Goal: Task Accomplishment & Management: Use online tool/utility

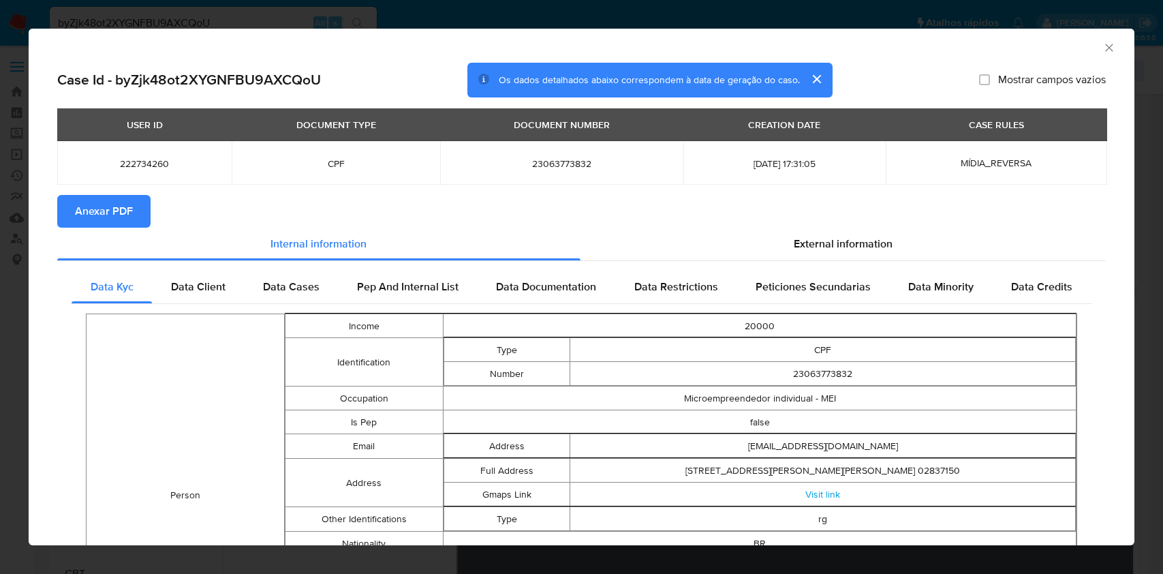
select select "10"
click at [1102, 52] on icon "Fechar a janela" at bounding box center [1109, 48] width 14 height 14
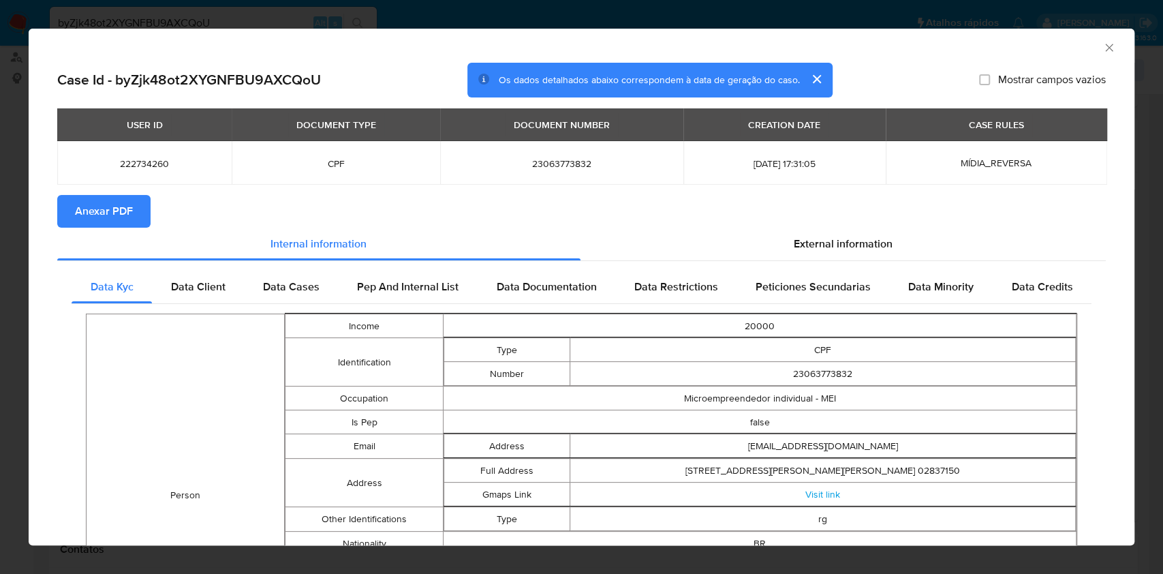
click at [1091, 48] on div "Análise Especial # byZjk48ot2XYGNFBU9AXCQoU Person ID fe9b7f6e29407b8b852efe9c7…" at bounding box center [600, 70] width 1103 height 48
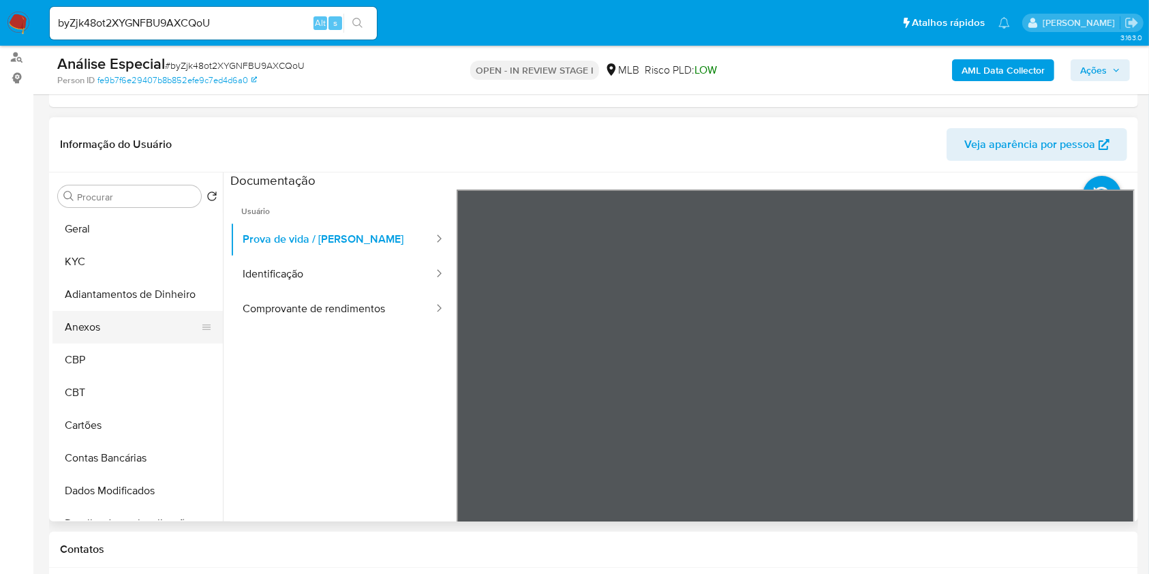
click at [105, 320] on button "Anexos" at bounding box center [131, 327] width 159 height 33
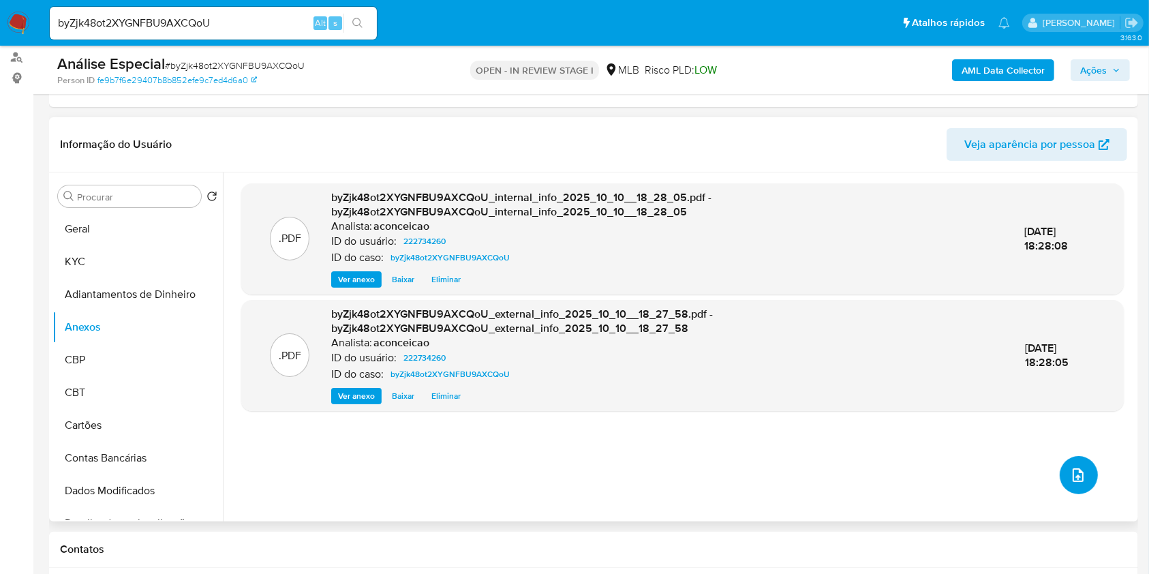
click at [1070, 467] on icon "upload-file" at bounding box center [1078, 475] width 16 height 16
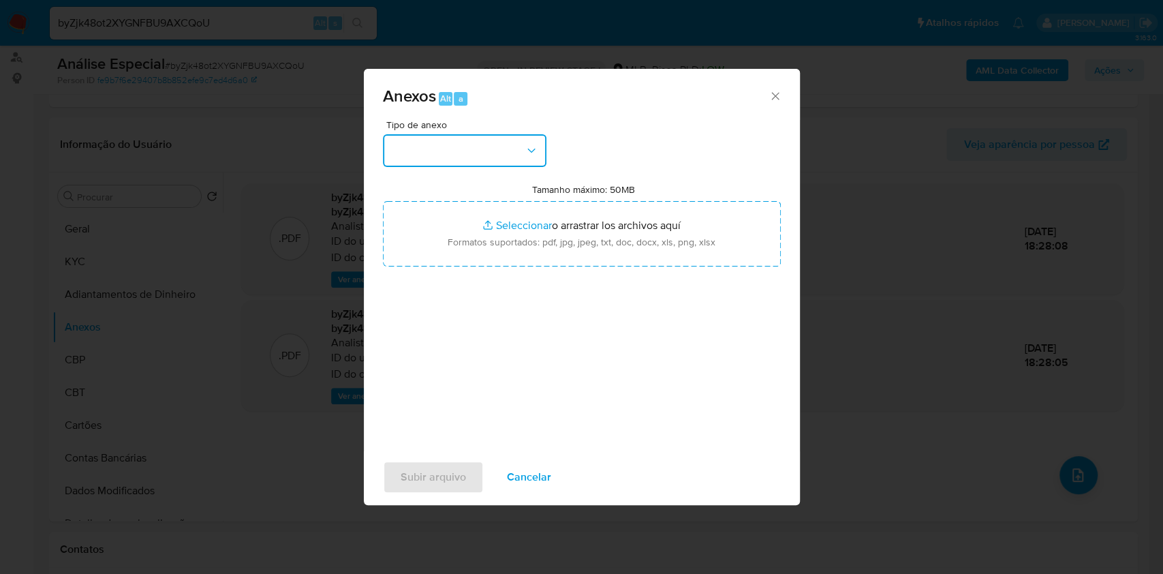
drag, startPoint x: 382, startPoint y: 161, endPoint x: 394, endPoint y: 152, distance: 15.1
click at [385, 159] on button "button" at bounding box center [465, 150] width 164 height 33
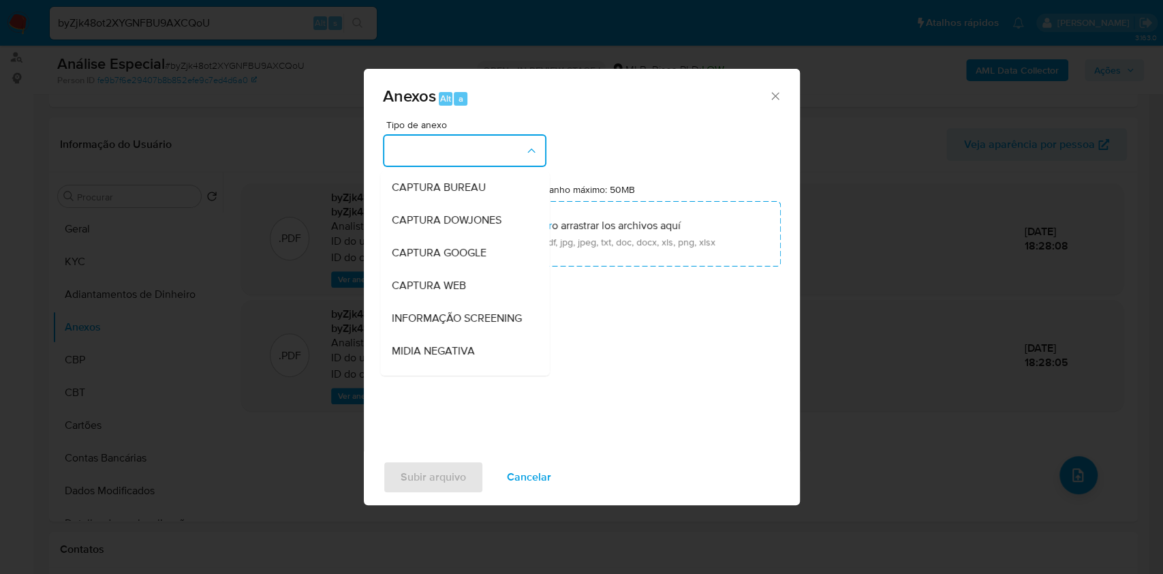
drag, startPoint x: 394, startPoint y: 152, endPoint x: 400, endPoint y: 160, distance: 9.8
click at [395, 153] on button "button" at bounding box center [465, 150] width 164 height 33
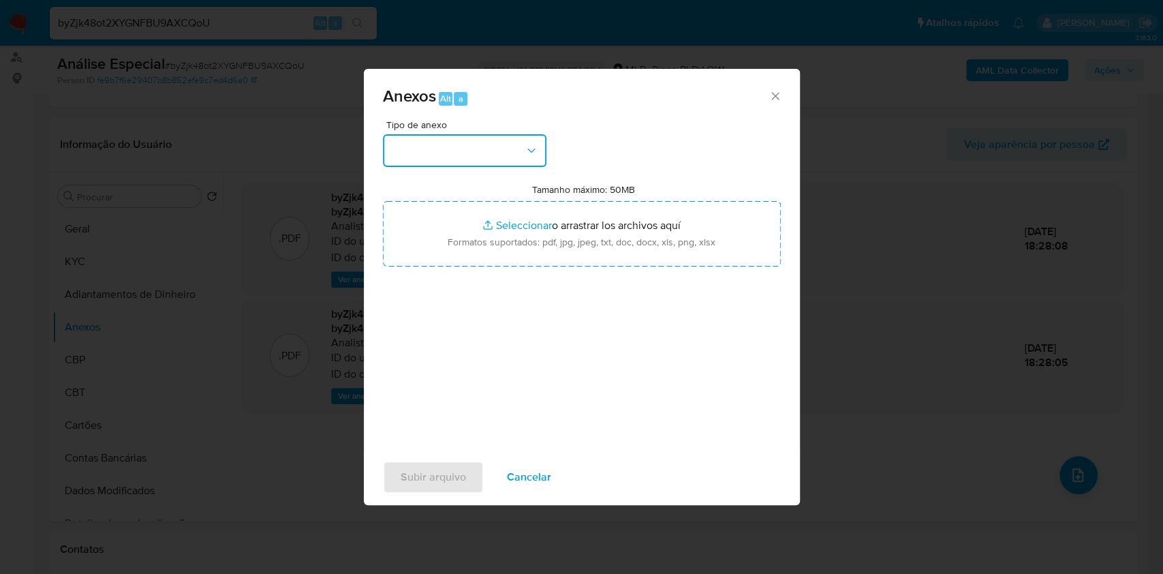
click at [441, 159] on button "button" at bounding box center [465, 150] width 164 height 33
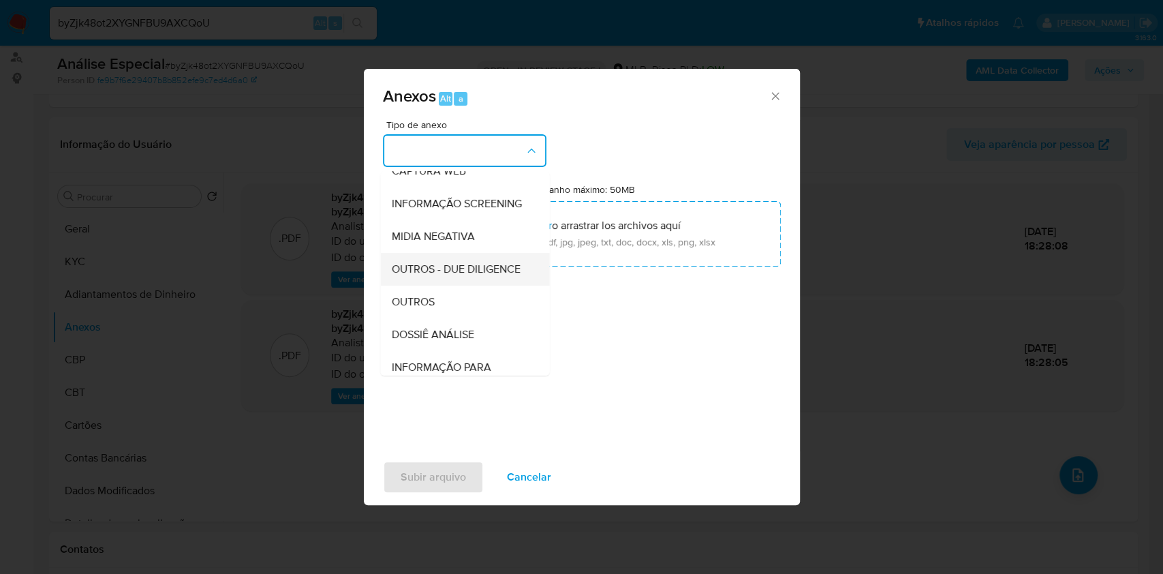
scroll to position [209, 0]
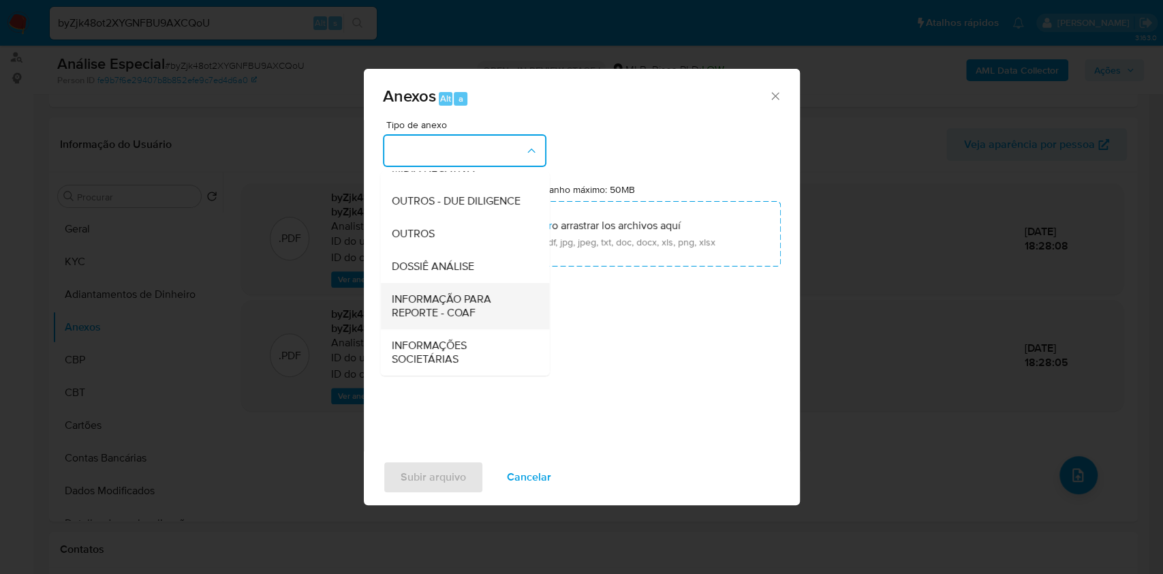
click at [476, 296] on span "INFORMAÇÃO PARA REPORTE - COAF" at bounding box center [460, 305] width 139 height 27
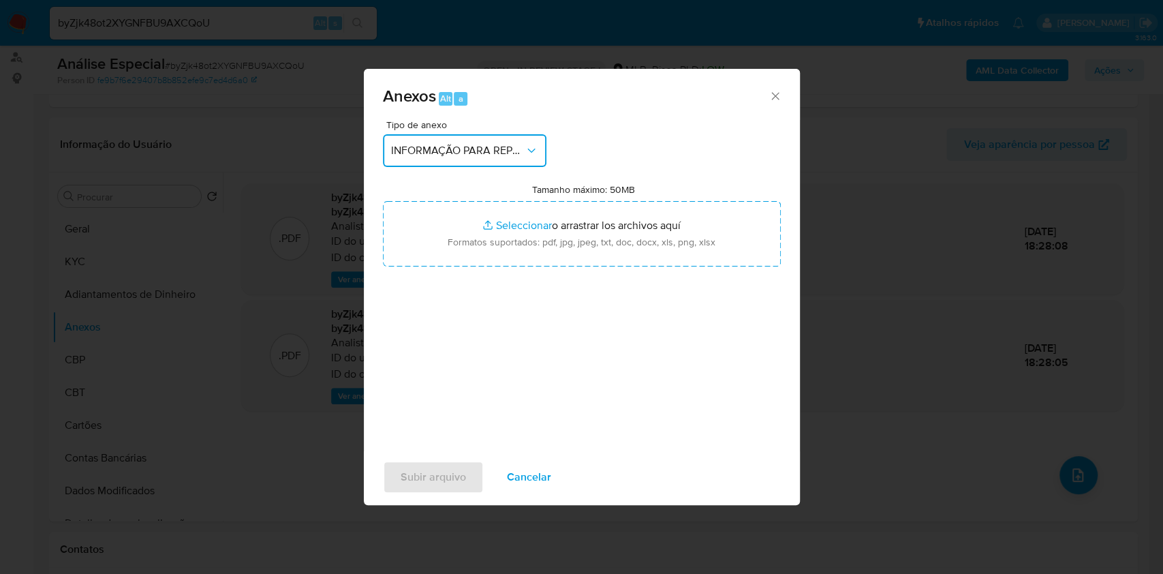
click at [445, 157] on button "INFORMAÇÃO PARA REPORTE - COAF" at bounding box center [465, 150] width 164 height 33
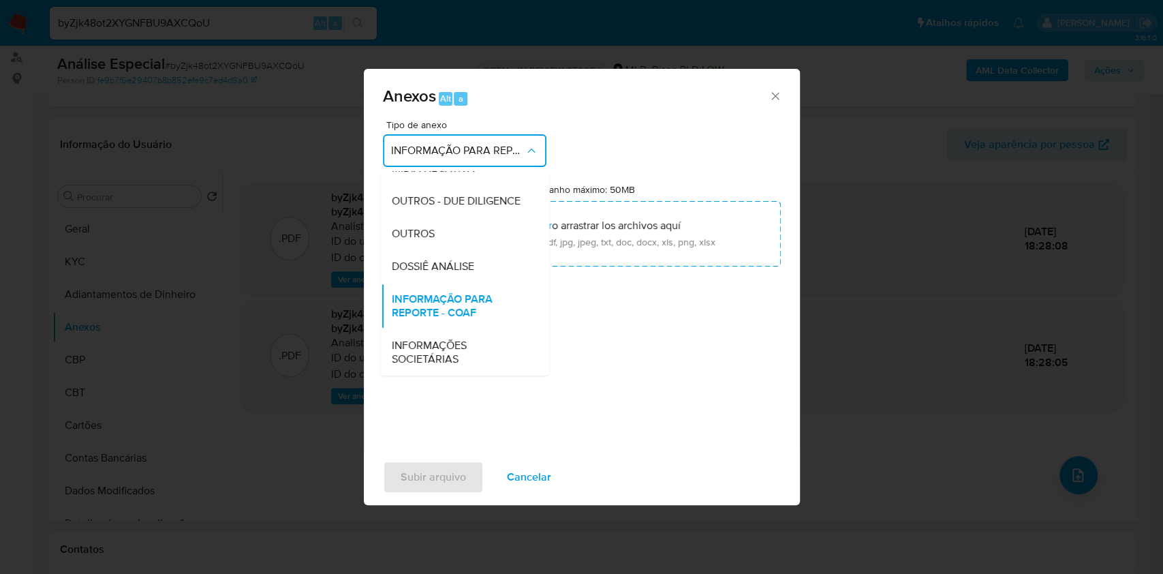
drag, startPoint x: 469, startPoint y: 264, endPoint x: 681, endPoint y: 182, distance: 227.1
click at [470, 263] on span "DOSSIÊ ANÁLISE" at bounding box center [432, 267] width 82 height 14
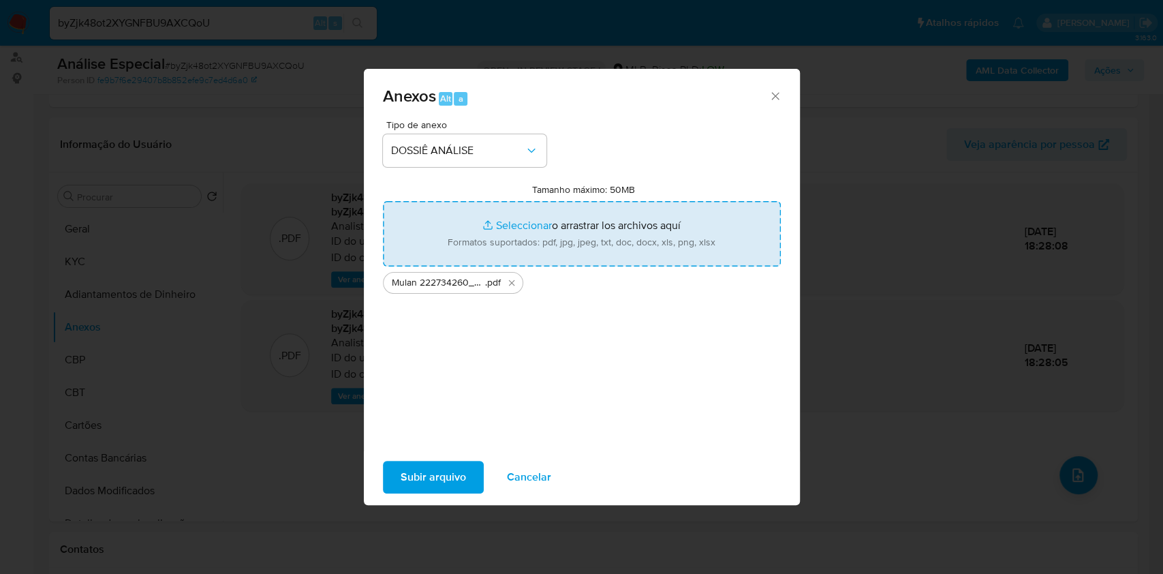
click at [444, 469] on span "Subir arquivo" at bounding box center [433, 477] width 65 height 30
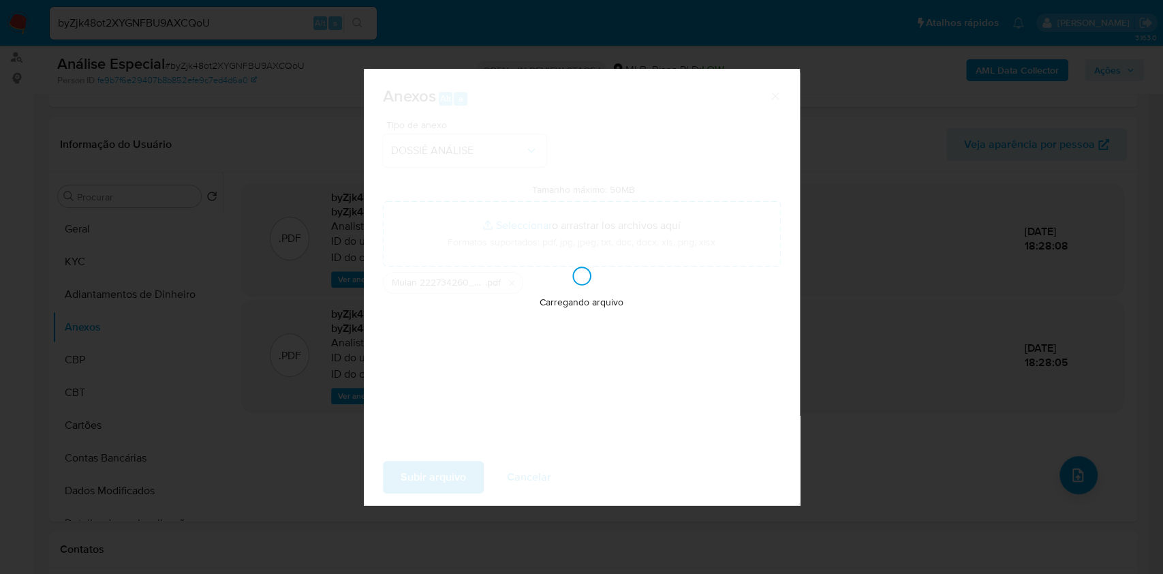
click at [1079, 439] on div "Anexos Alt a Tipo de anexo DOSSIÊ ANÁLISE Tamanho máximo: 50MB Seleccionar arch…" at bounding box center [581, 287] width 1163 height 574
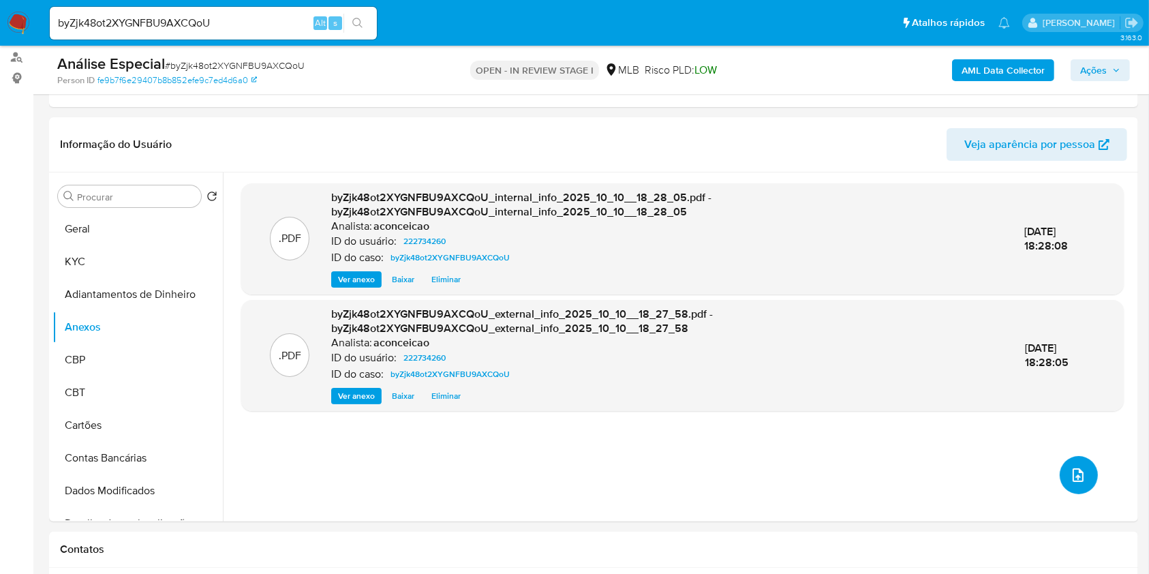
click at [1081, 466] on button "upload-file" at bounding box center [1078, 475] width 38 height 38
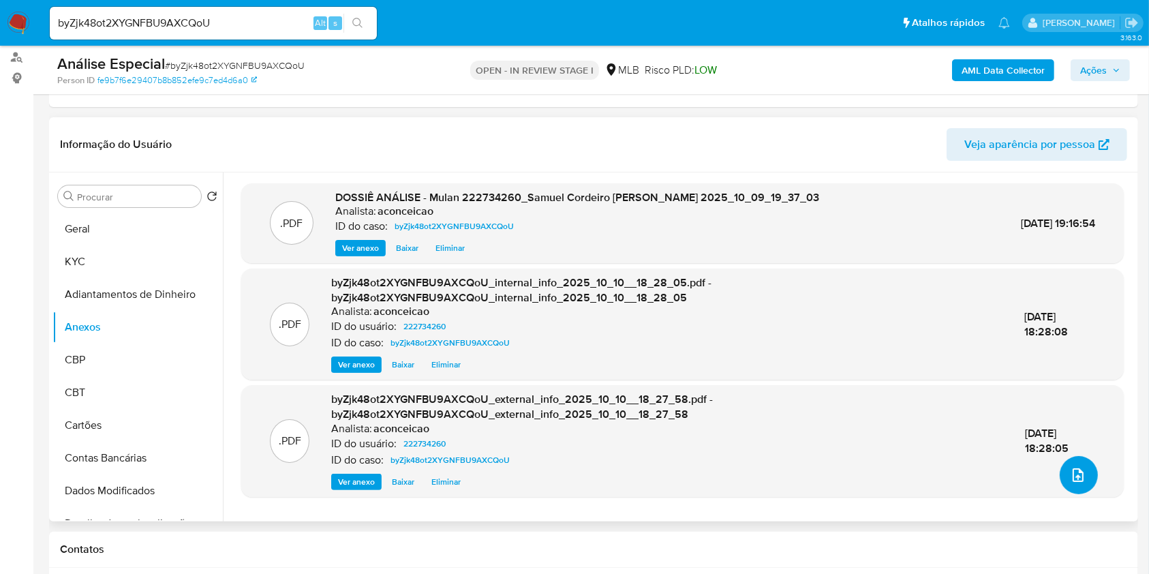
click at [1069, 463] on button "upload-file" at bounding box center [1078, 475] width 38 height 38
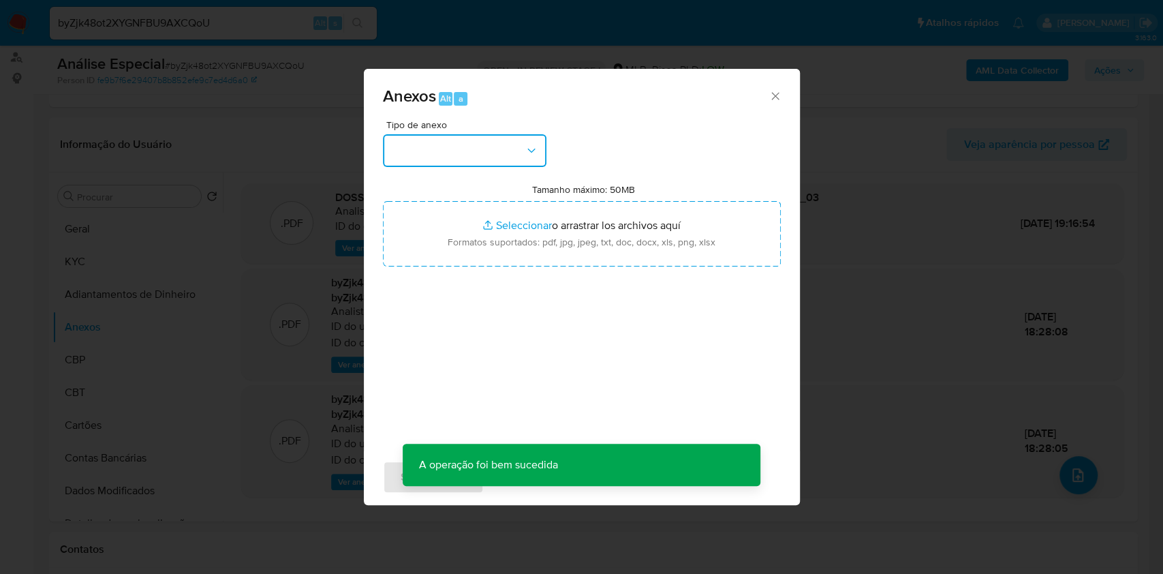
click at [499, 149] on button "button" at bounding box center [465, 150] width 164 height 33
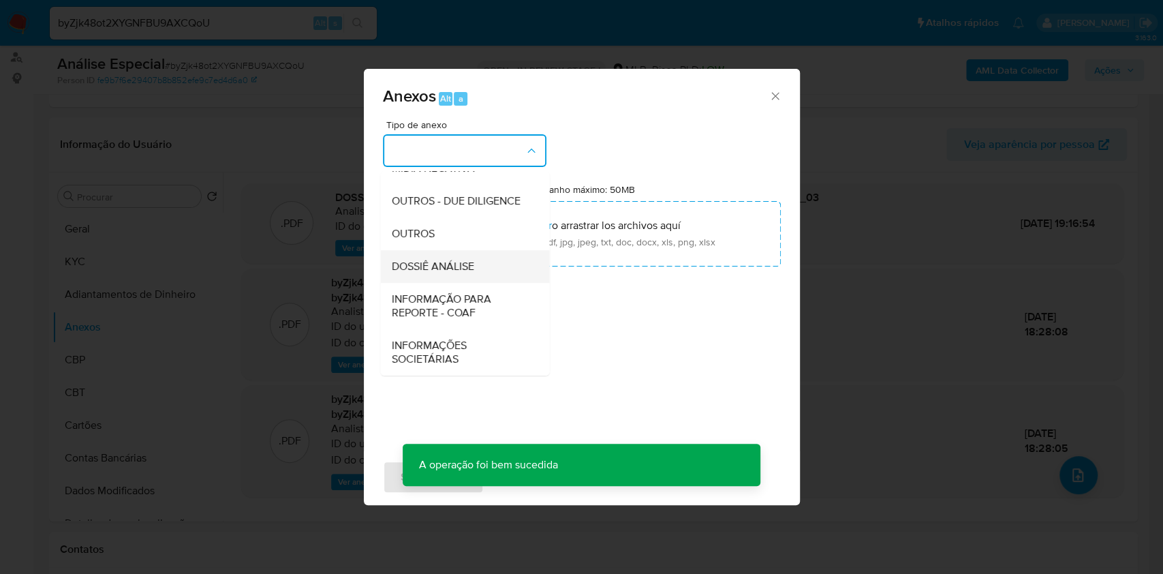
click at [473, 258] on div "DOSSIÊ ANÁLISE" at bounding box center [460, 266] width 139 height 33
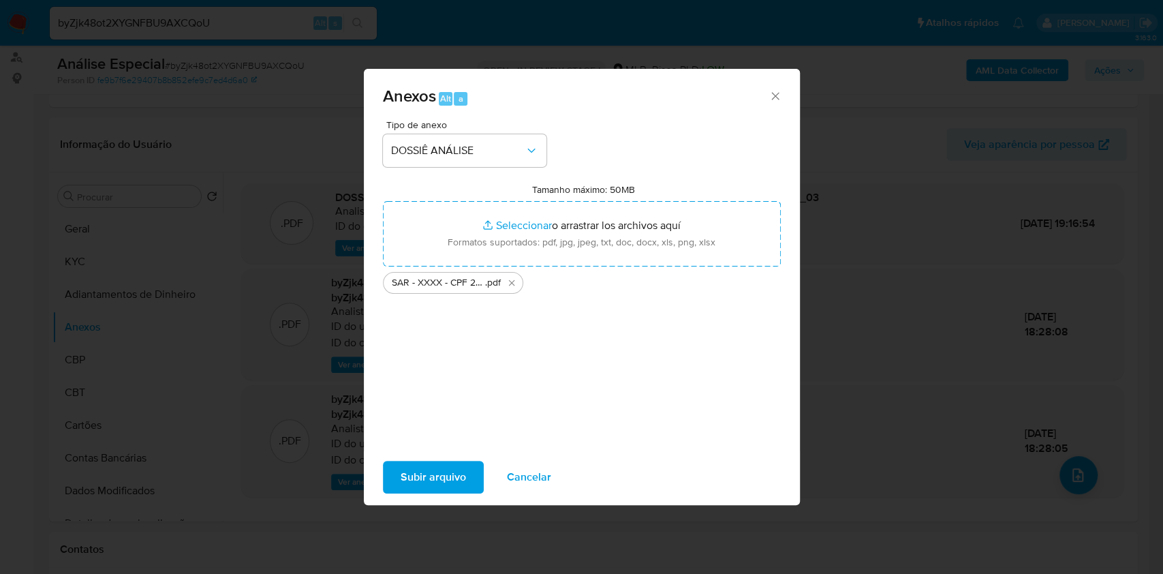
click at [437, 476] on span "Subir arquivo" at bounding box center [433, 477] width 65 height 30
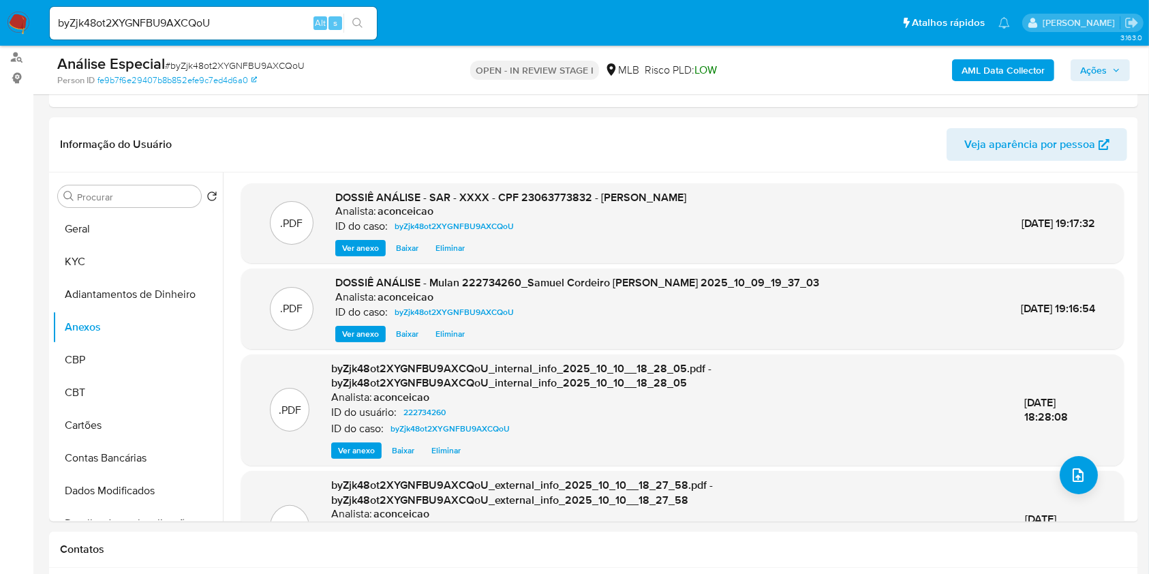
click at [1102, 65] on span "Ações" at bounding box center [1093, 70] width 27 height 22
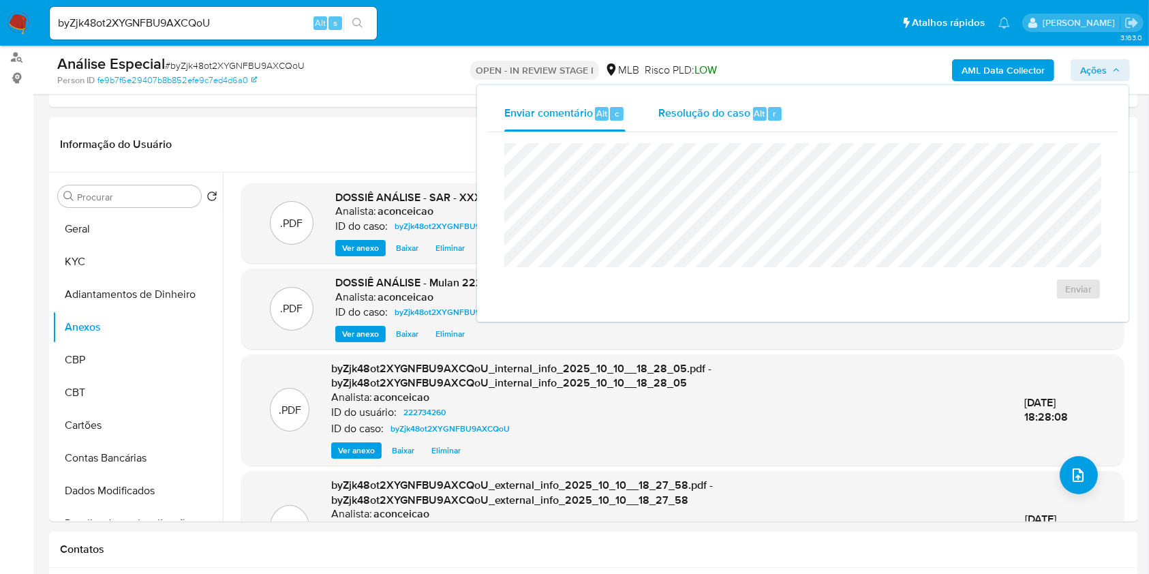
click at [738, 112] on span "Resolução do caso" at bounding box center [704, 113] width 92 height 16
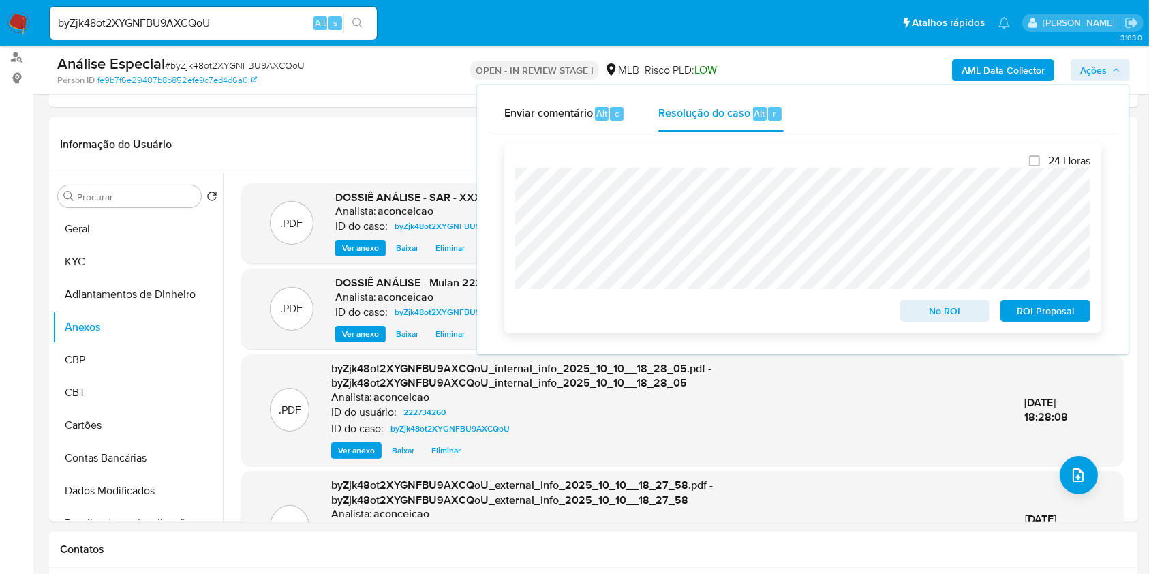
click at [1014, 309] on span "ROI Proposal" at bounding box center [1045, 310] width 71 height 19
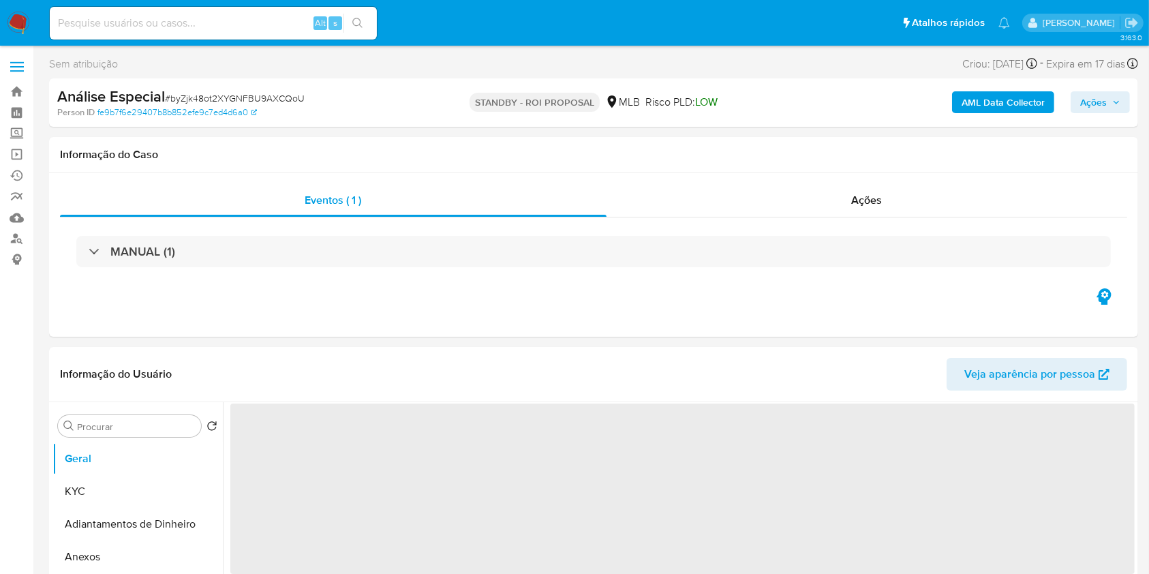
select select "10"
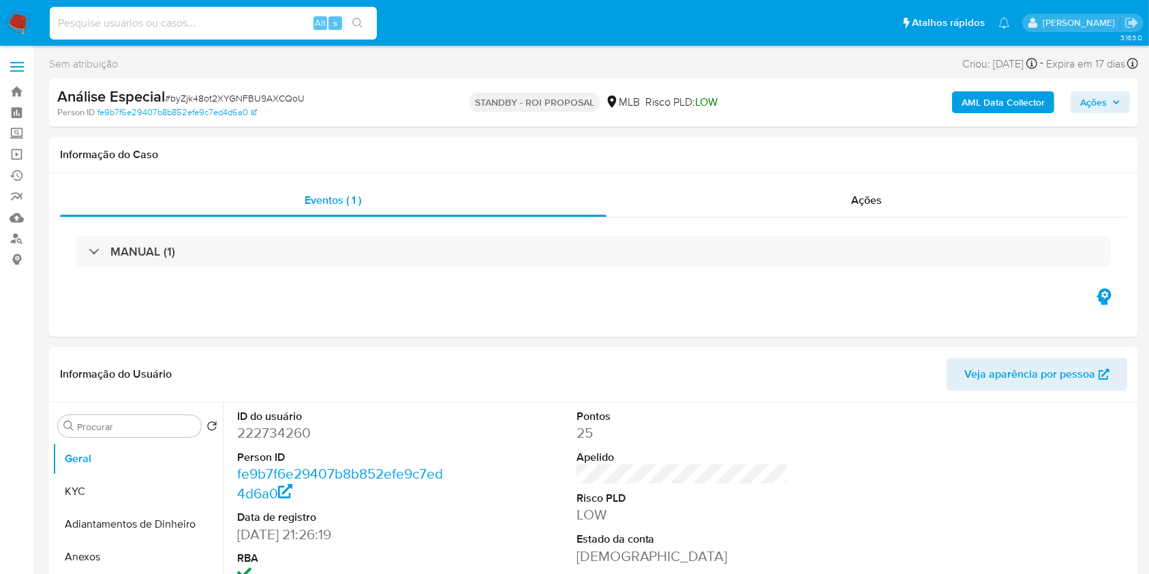
click at [234, 27] on input at bounding box center [213, 23] width 327 height 18
paste input "xVkbwVOWgfugcJEfCRJ6YA7K"
type input "xVkbwVOWgfugcJEfCRJ6YA7K"
click at [360, 16] on button "search-icon" at bounding box center [357, 23] width 28 height 19
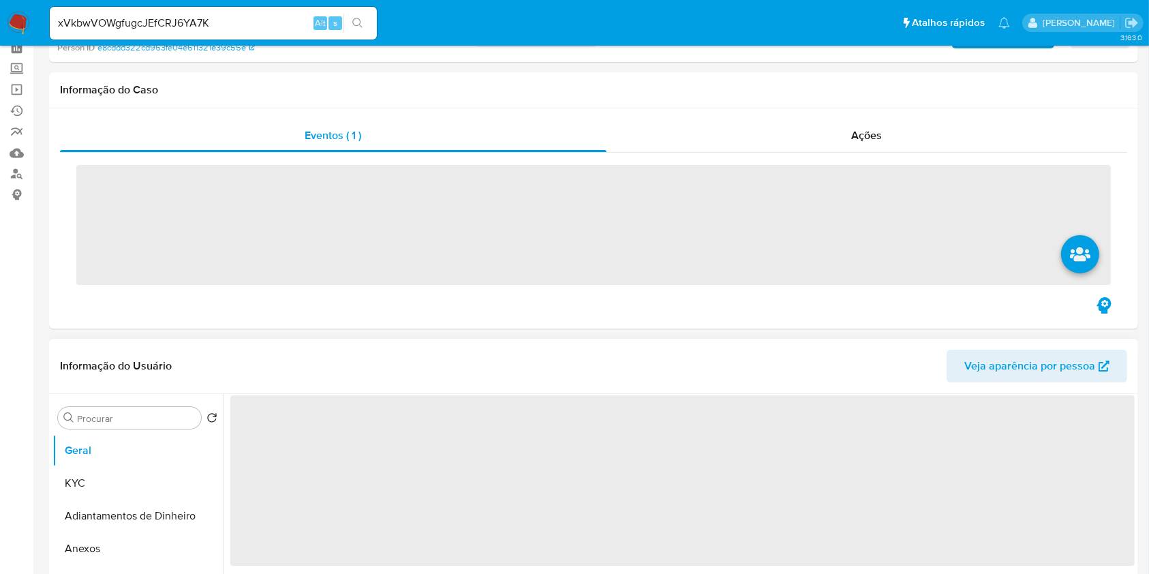
scroll to position [181, 0]
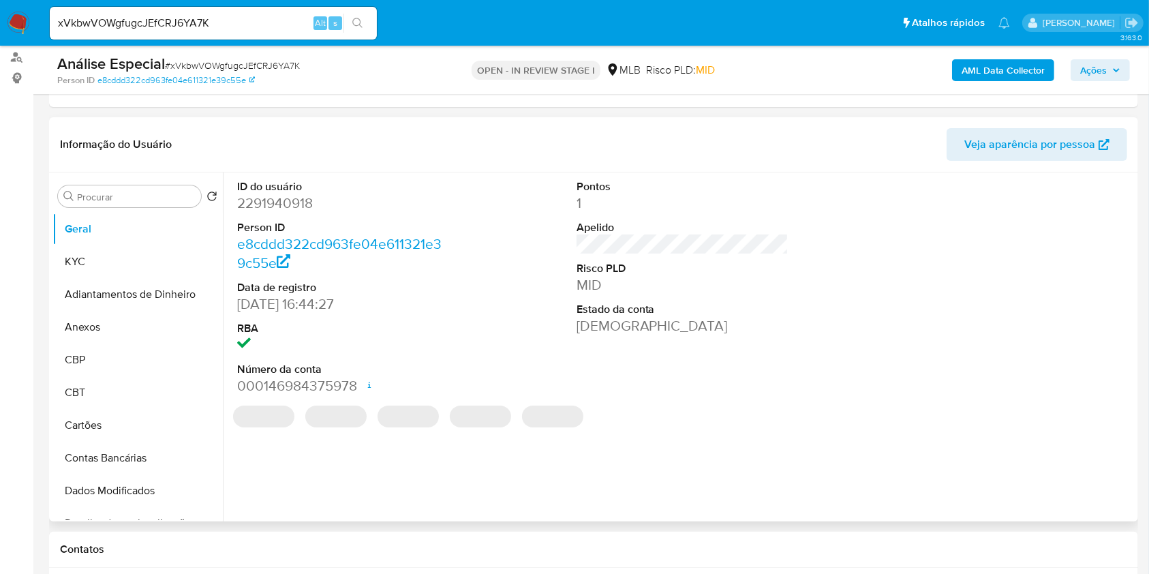
select select "10"
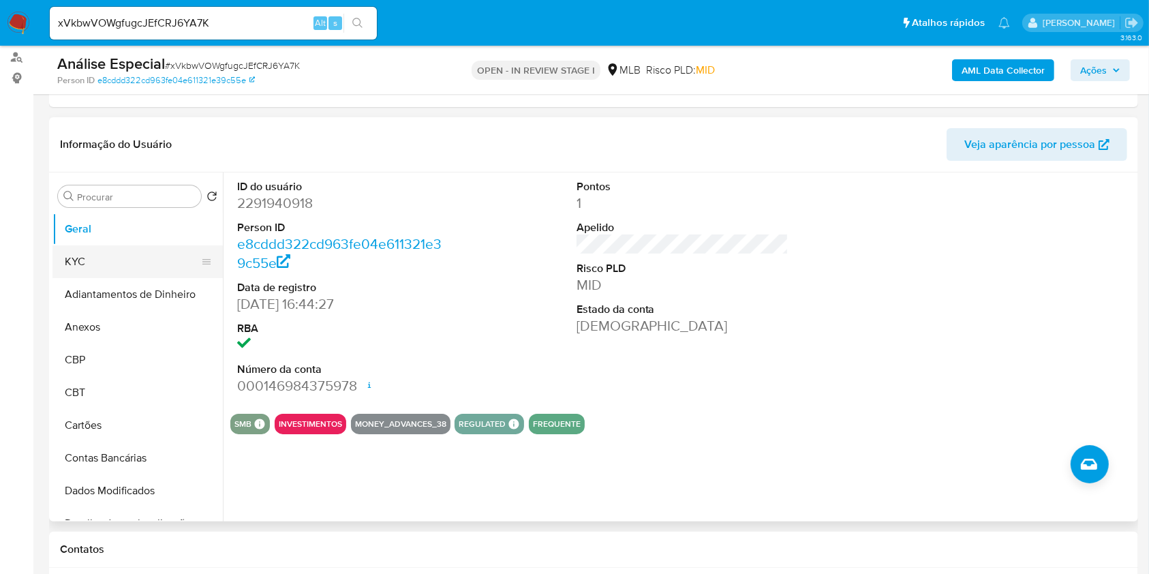
click at [135, 264] on button "KYC" at bounding box center [131, 261] width 159 height 33
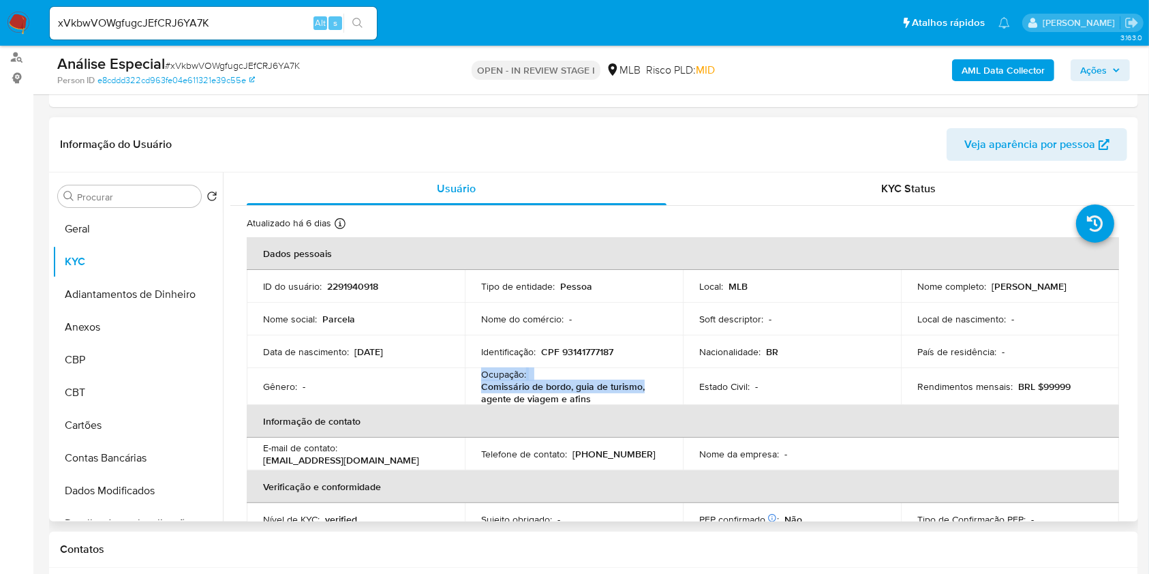
drag, startPoint x: 646, startPoint y: 387, endPoint x: 469, endPoint y: 375, distance: 177.6
click at [469, 375] on td "Ocupação : Comissário de bordo, guia de turismo, agente de viagem e afins" at bounding box center [574, 386] width 218 height 37
click at [151, 188] on div "Procurar" at bounding box center [129, 196] width 143 height 22
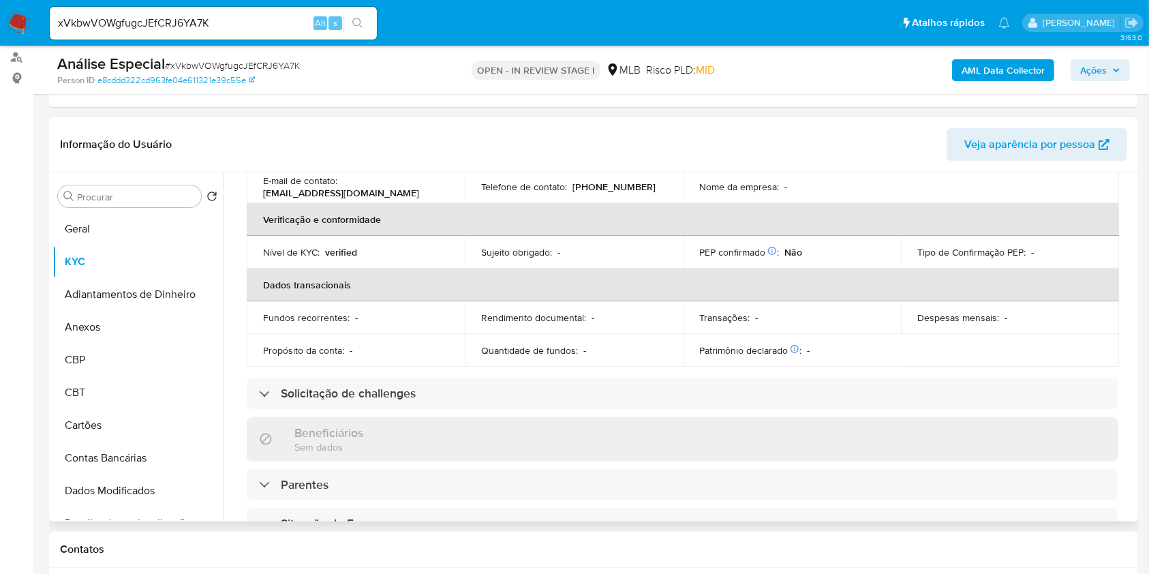
scroll to position [583, 0]
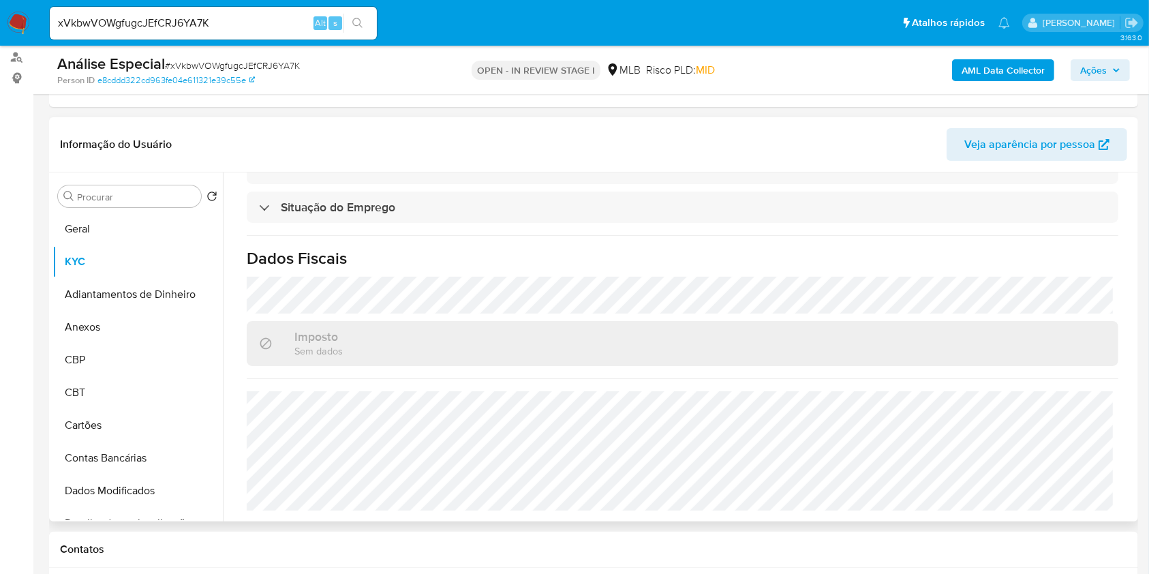
click at [172, 209] on div "Procurar Retornar ao pedido padrão Geral KYC Adiantamentos de Dinheiro Anexos C…" at bounding box center [137, 347] width 170 height 347
click at [166, 200] on input "Procurar" at bounding box center [136, 197] width 119 height 12
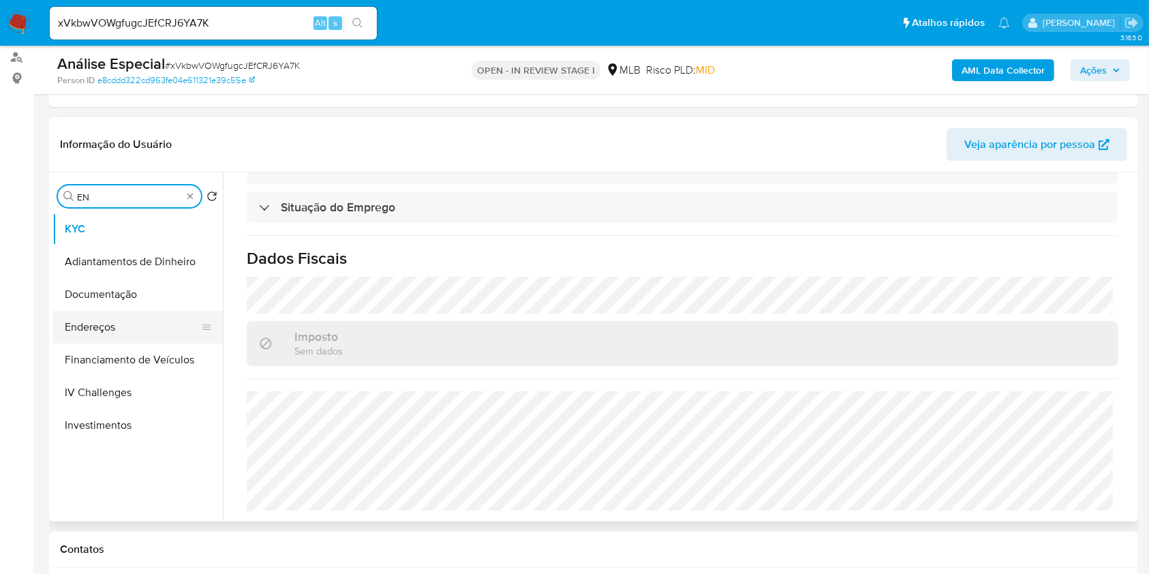
type input "EN"
click at [136, 323] on button "Endereços" at bounding box center [131, 327] width 159 height 33
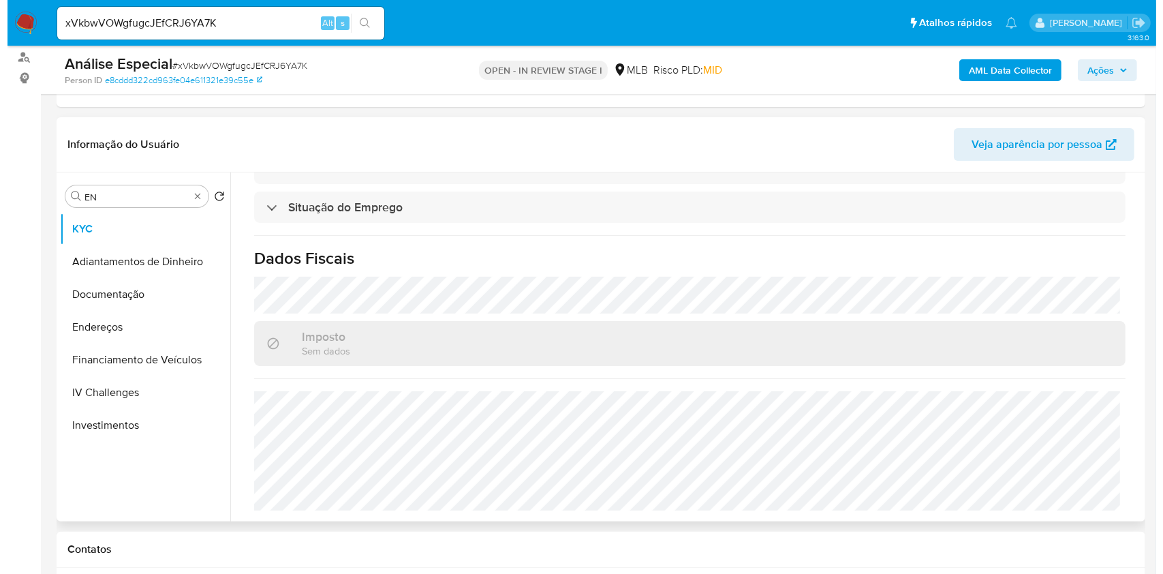
scroll to position [0, 0]
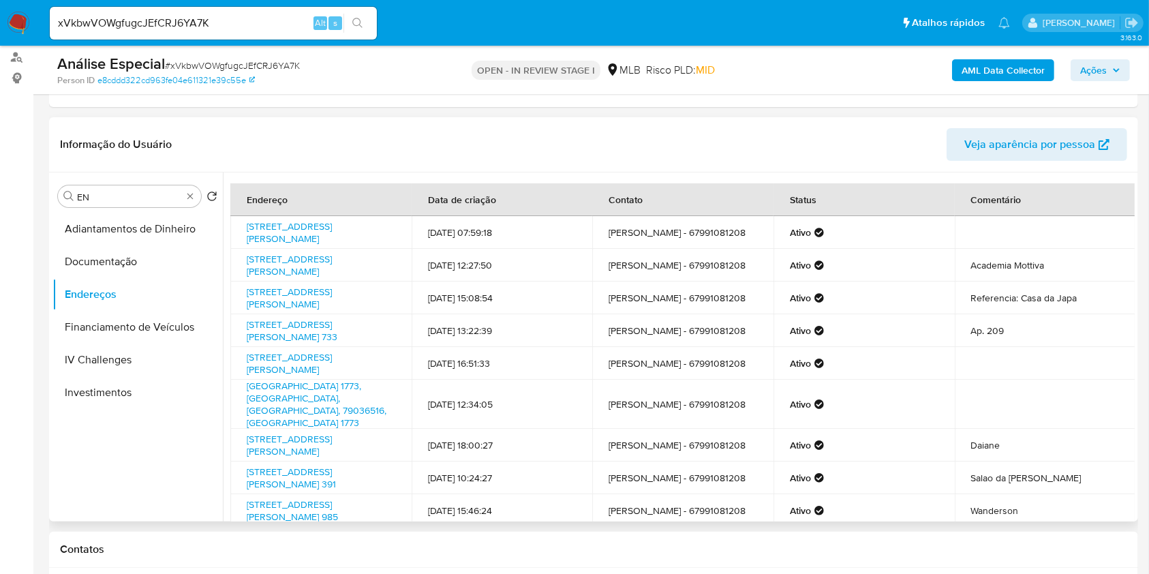
click at [558, 376] on td "02/05/2025 16:51:33" at bounding box center [502, 363] width 181 height 33
click at [183, 198] on div "Procurar EN" at bounding box center [129, 196] width 143 height 22
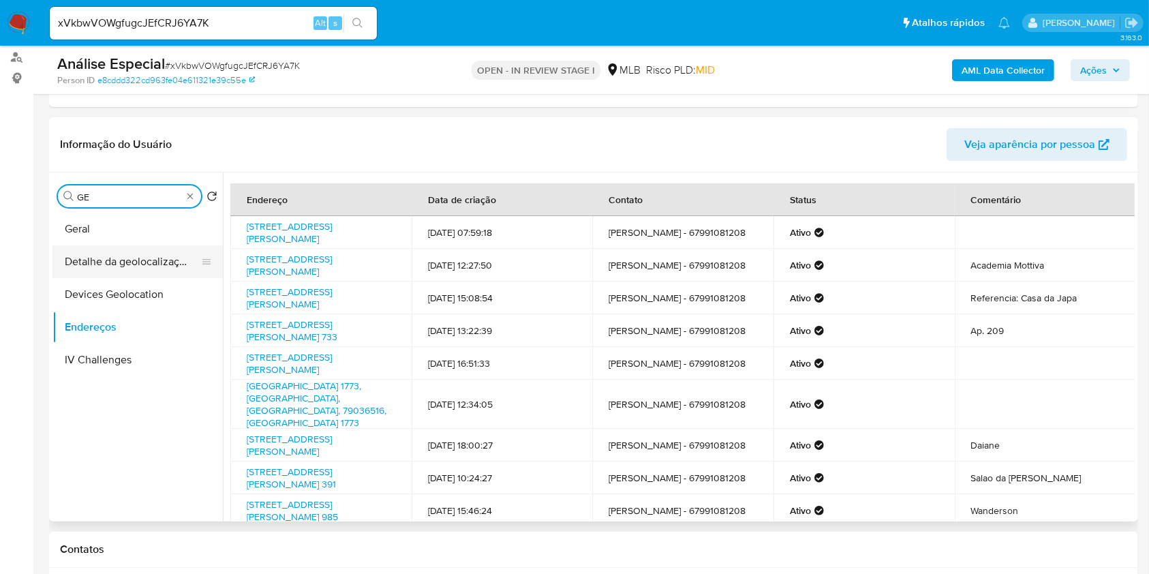
type input "GE"
click at [156, 270] on button "Detalhe da geolocalização" at bounding box center [131, 261] width 159 height 33
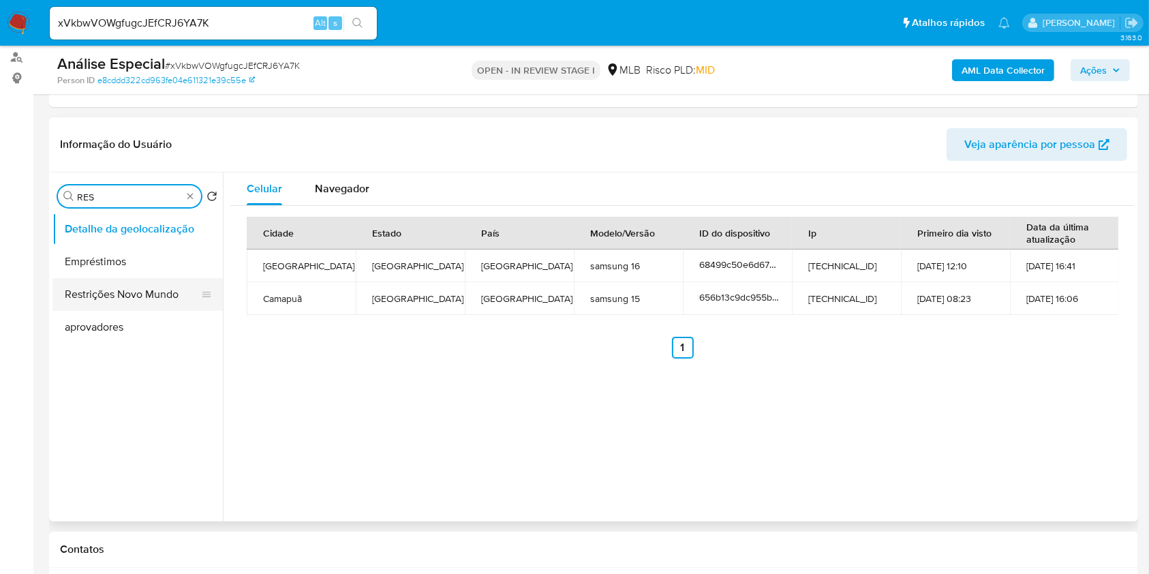
type input "RES"
click at [144, 294] on button "Restrições Novo Mundo" at bounding box center [131, 294] width 159 height 33
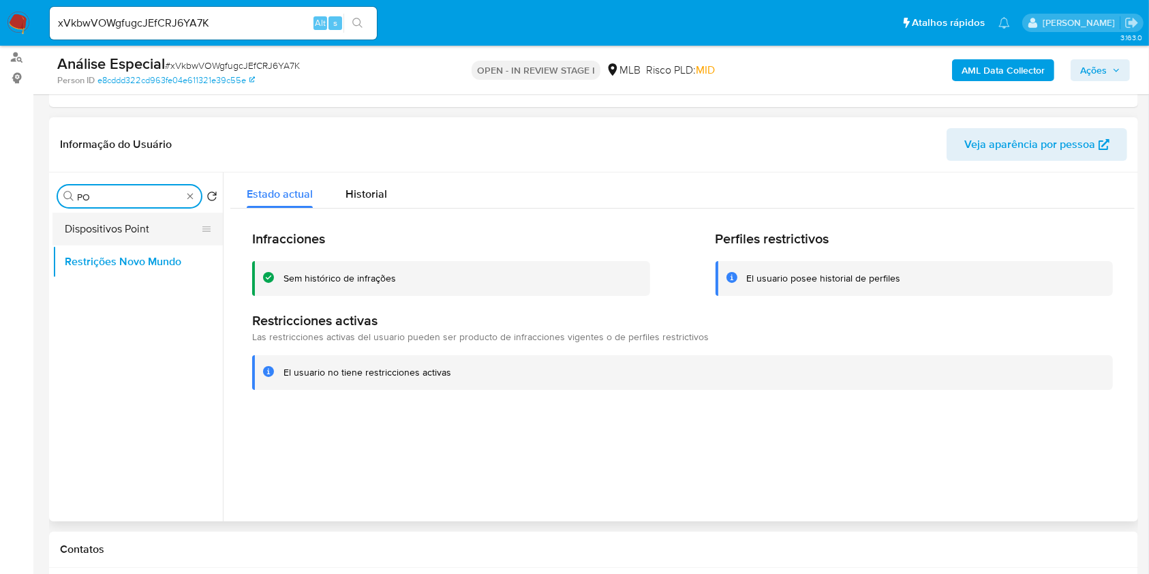
type input "PO"
click at [164, 219] on button "Dispositivos Point" at bounding box center [131, 229] width 159 height 33
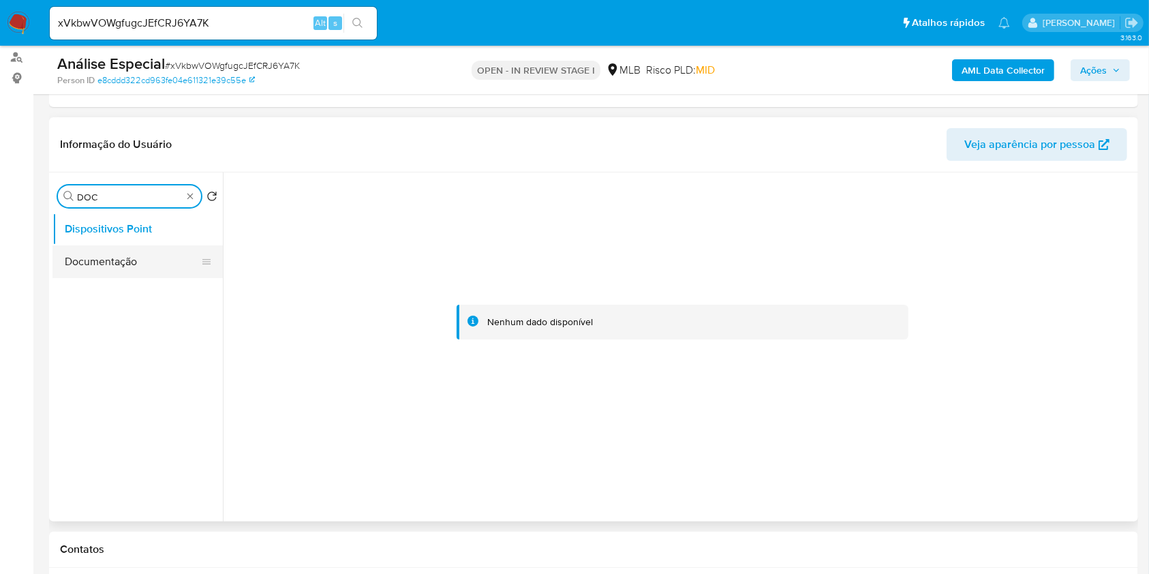
type input "DOC"
click at [153, 257] on button "Documentação" at bounding box center [131, 261] width 159 height 33
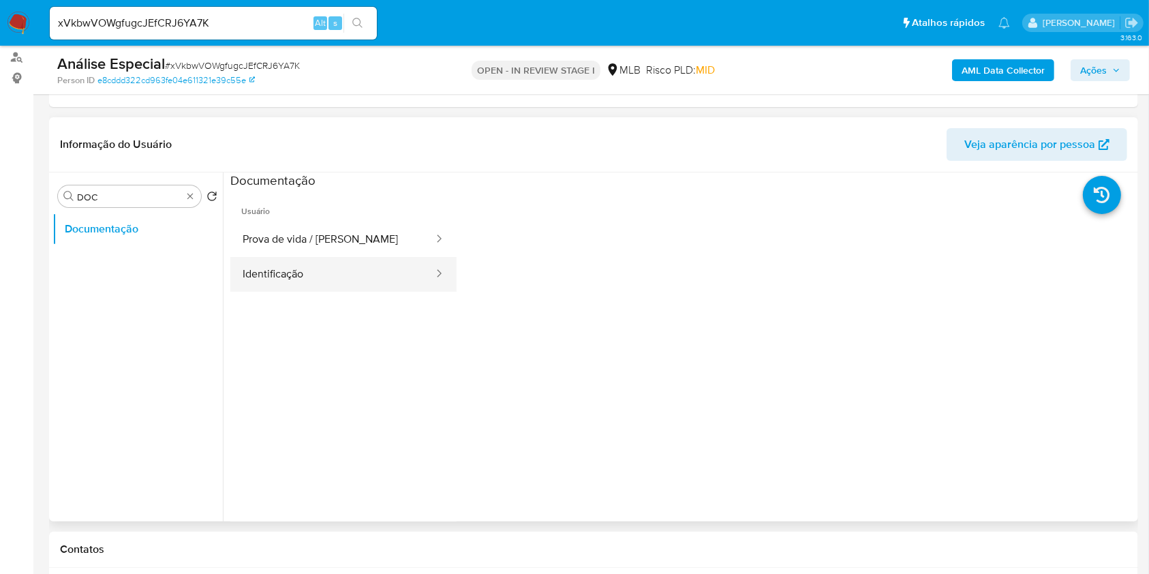
click at [326, 266] on button "Identificação" at bounding box center [332, 274] width 204 height 35
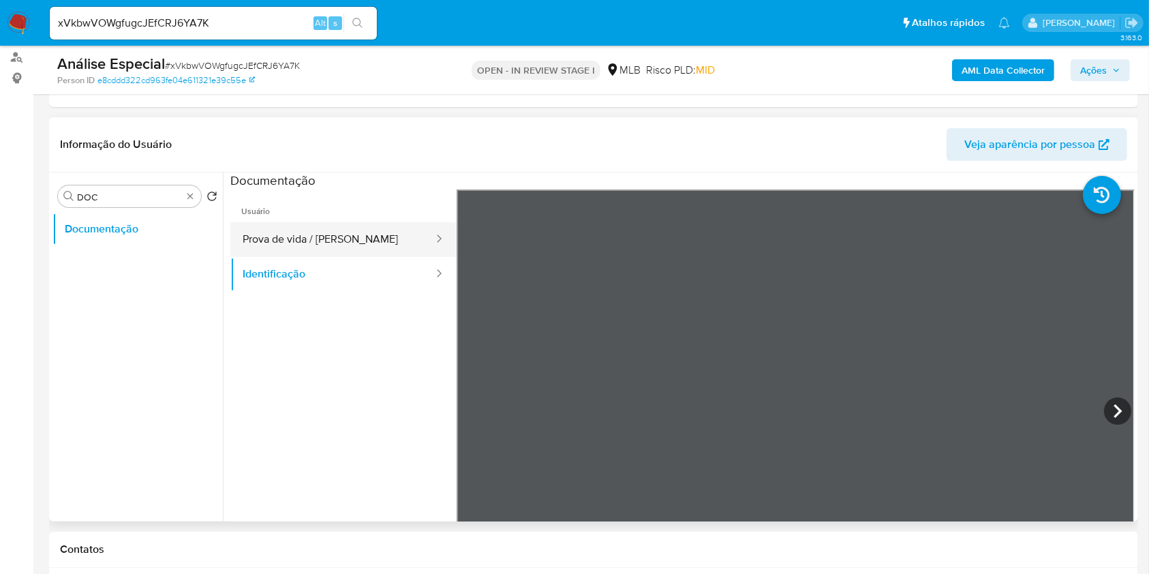
click at [343, 231] on button "Prova de vida / Selfie" at bounding box center [332, 239] width 204 height 35
click at [988, 61] on b "AML Data Collector" at bounding box center [1002, 70] width 83 height 22
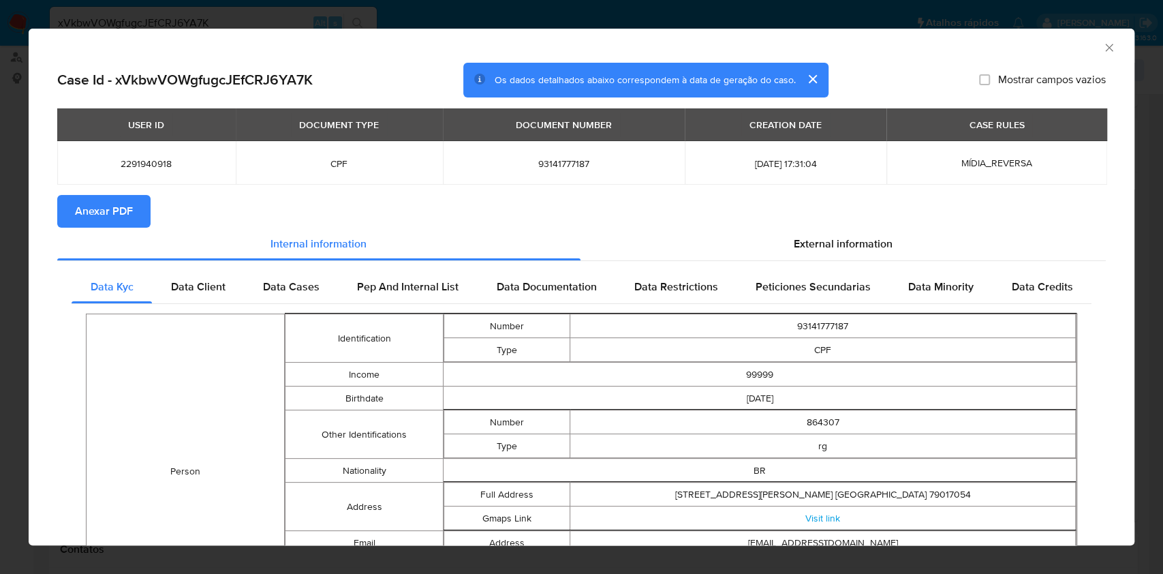
click at [130, 200] on span "Anexar PDF" at bounding box center [104, 211] width 58 height 30
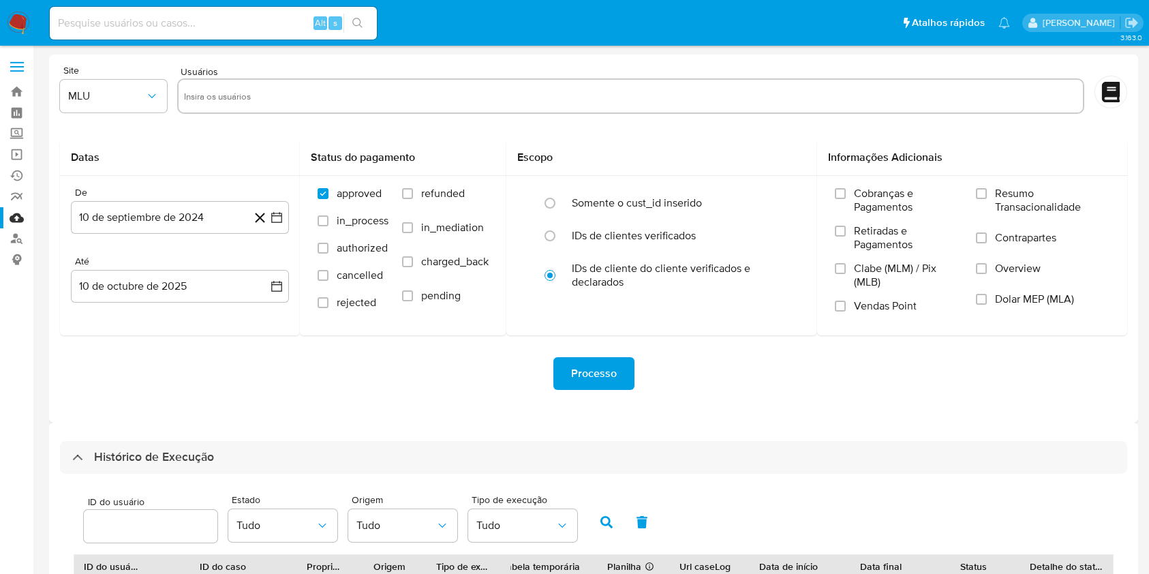
select select "10"
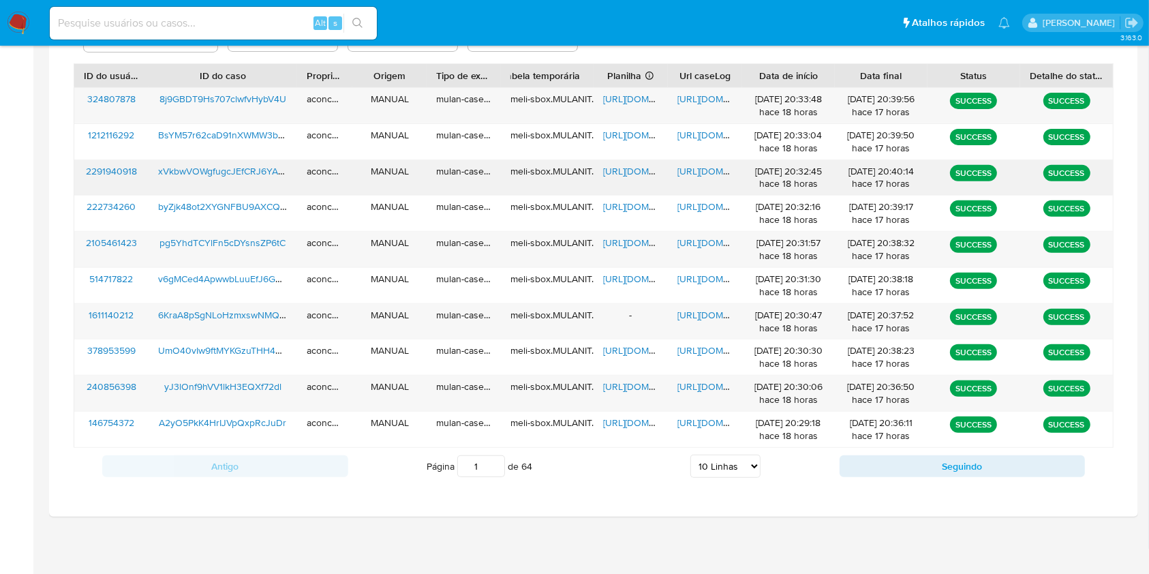
click at [607, 174] on span "[URL][DOMAIN_NAME]" at bounding box center [650, 171] width 94 height 14
click at [694, 172] on span "[URL][DOMAIN_NAME]" at bounding box center [724, 171] width 94 height 14
